Goal: Find specific page/section: Find specific page/section

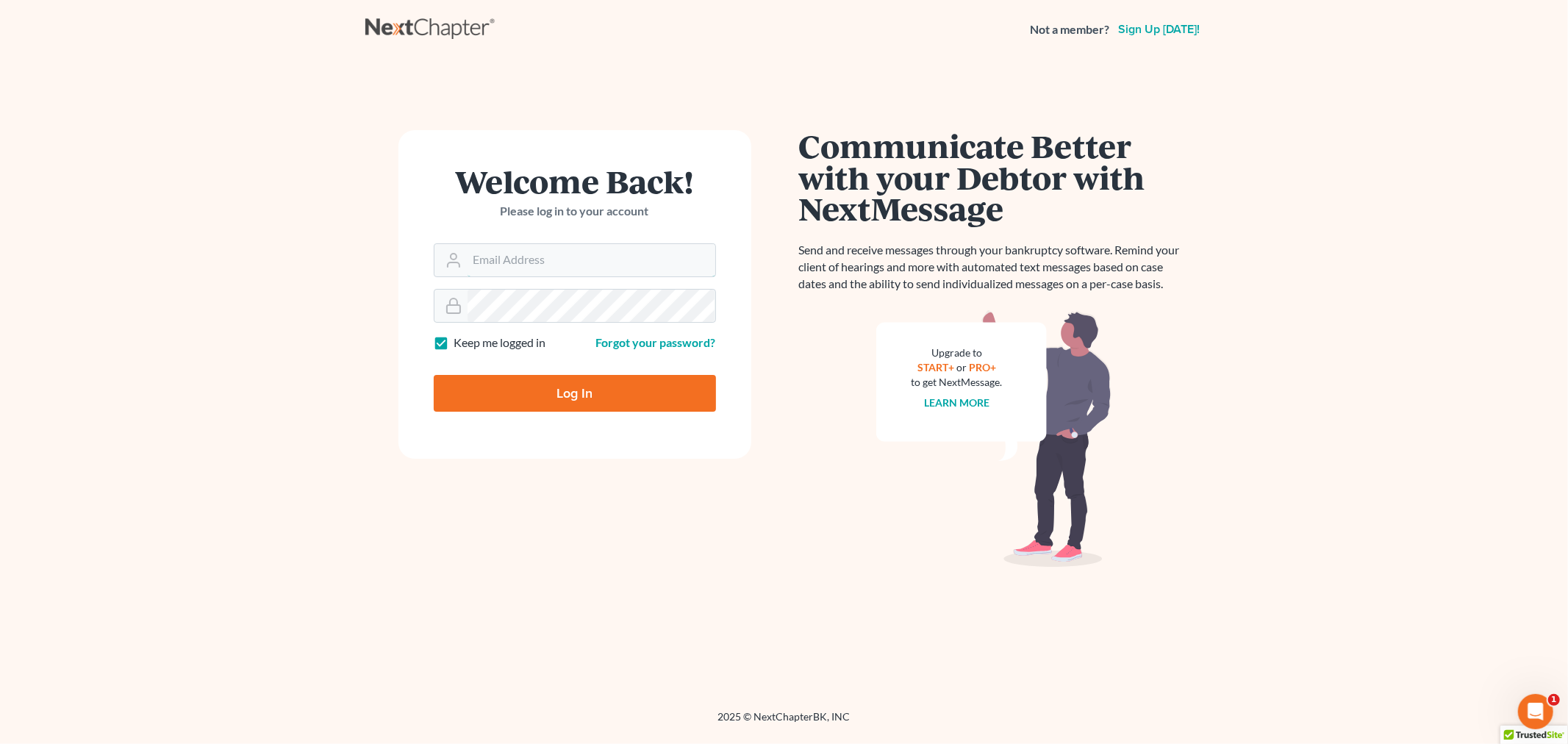
type input "[PERSON_NAME][EMAIL_ADDRESS][DOMAIN_NAME]"
click at [535, 391] on input "Log In" at bounding box center [575, 394] width 282 height 37
type input "Thinking..."
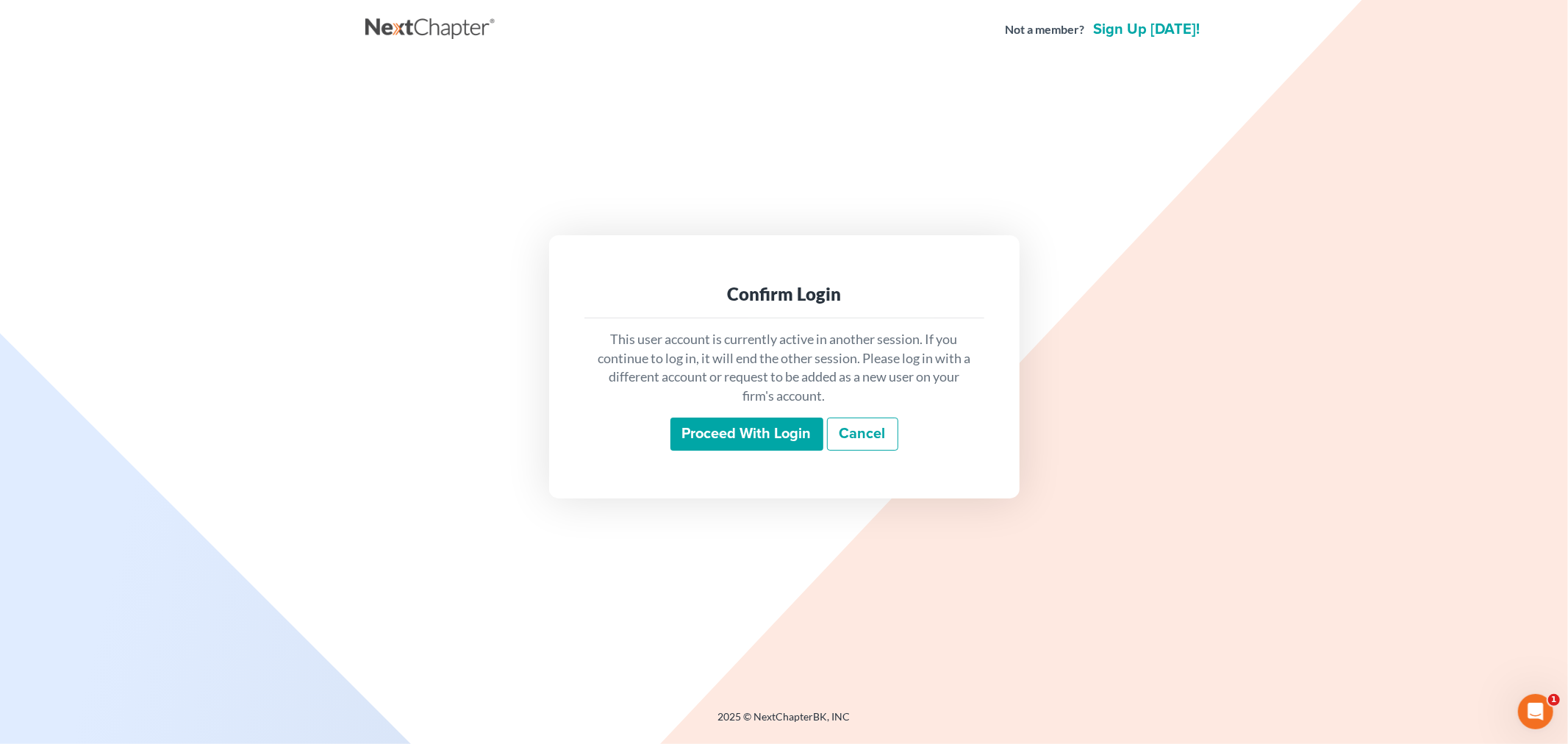
click at [788, 429] on input "Proceed with login" at bounding box center [747, 435] width 153 height 33
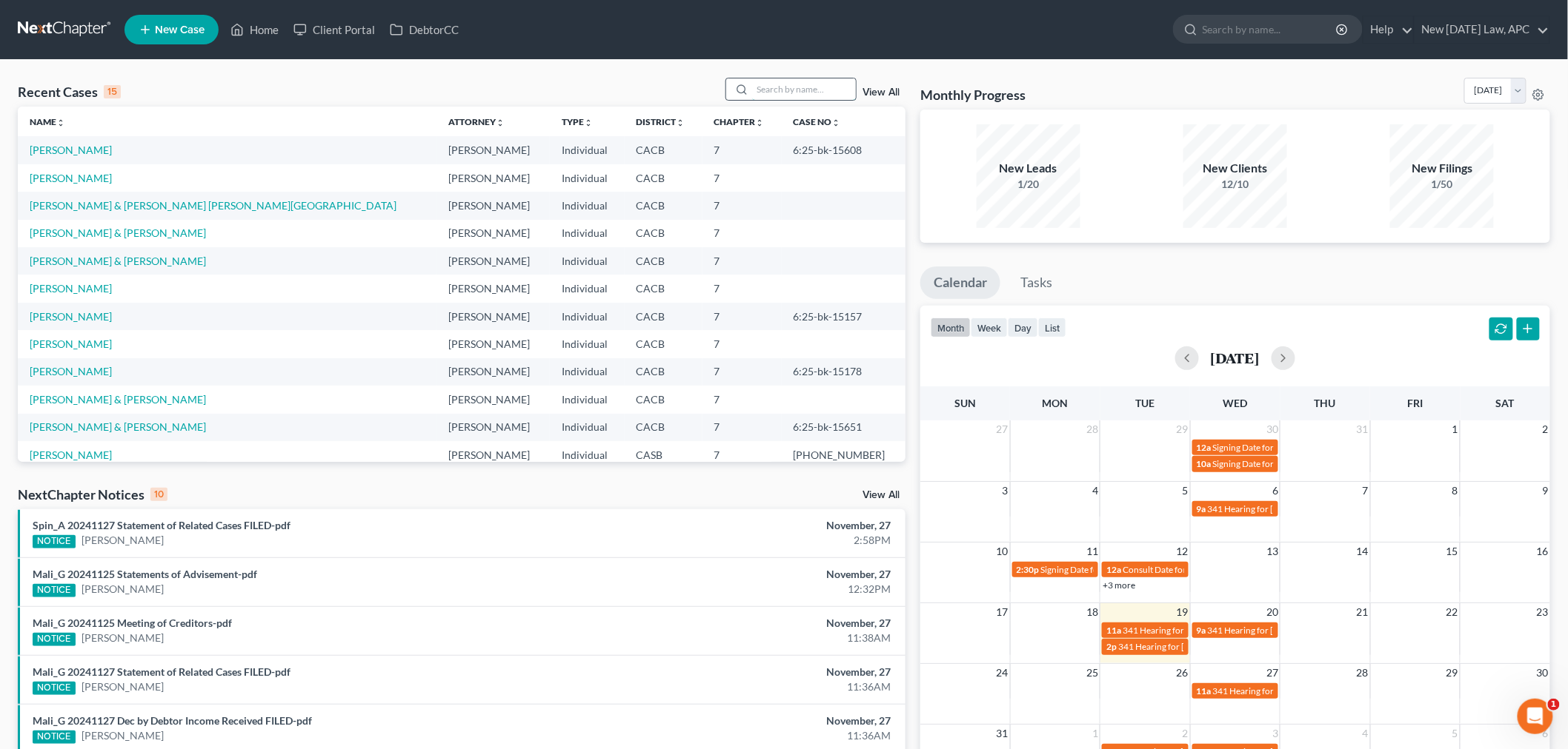
click at [780, 86] on input "search" at bounding box center [804, 90] width 104 height 21
click at [59, 345] on link "[PERSON_NAME]" at bounding box center [70, 344] width 82 height 12
select select "5"
select select "6"
